Goal: Information Seeking & Learning: Learn about a topic

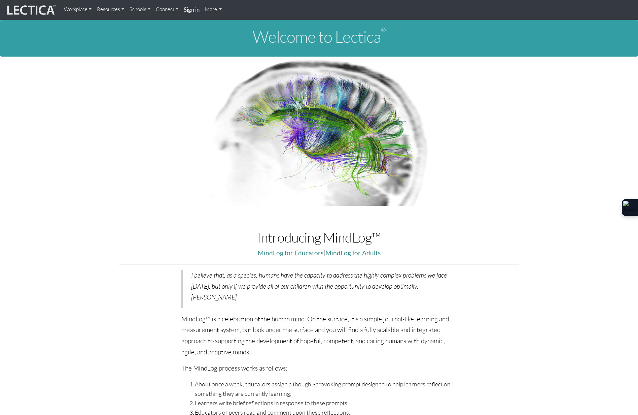
click at [110, 10] on link "Resources" at bounding box center [110, 9] width 33 height 13
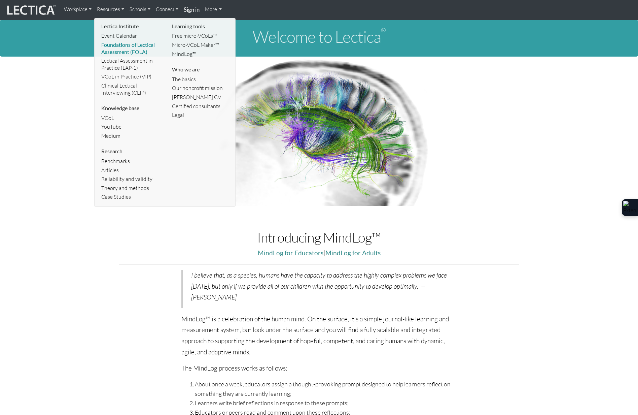
click at [112, 47] on link "Foundations of Lectical Assessment (FOLA)" at bounding box center [130, 48] width 61 height 16
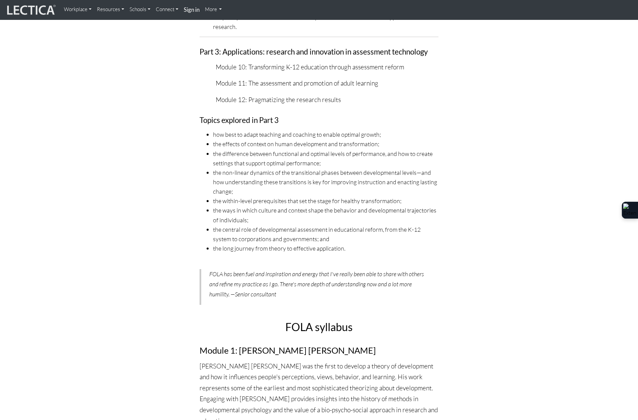
scroll to position [1571, 0]
